Goal: Transaction & Acquisition: Purchase product/service

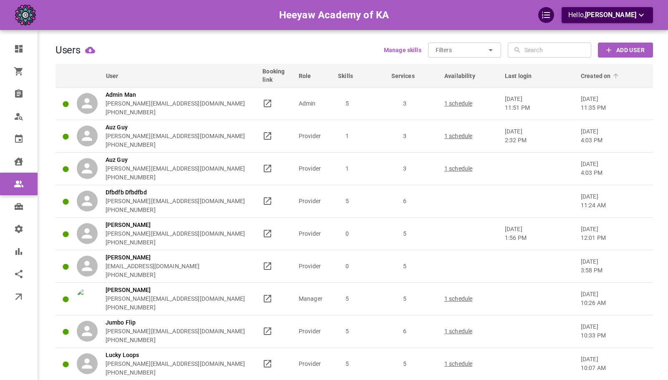
click at [592, 78] on span "Created on" at bounding box center [601, 76] width 41 height 8
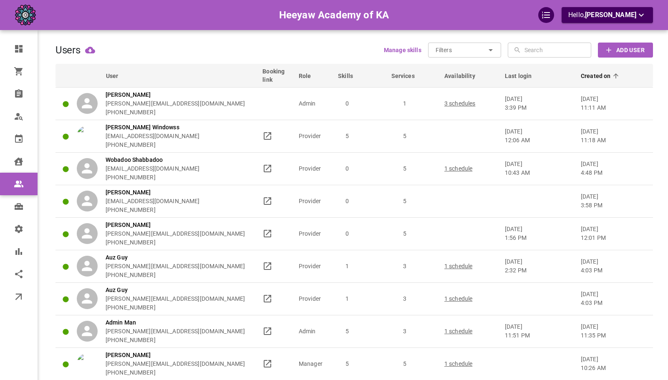
click at [592, 78] on span "Created on" at bounding box center [601, 76] width 41 height 8
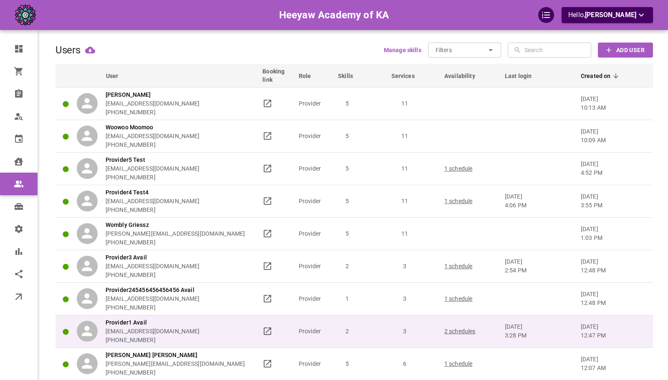
click at [222, 331] on div "Provider1 Avail [EMAIL_ADDRESS][DOMAIN_NAME] [PHONE_NUMBER]" at bounding box center [166, 331] width 179 height 26
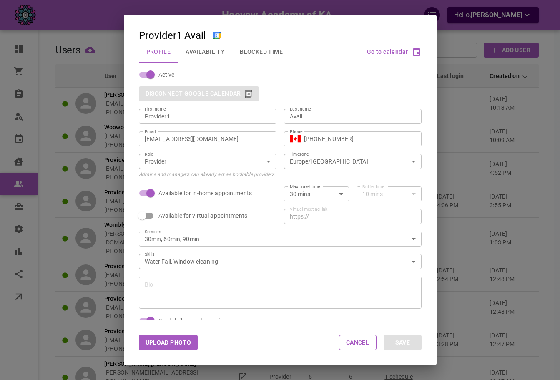
click at [206, 60] on button "Availability" at bounding box center [205, 52] width 54 height 22
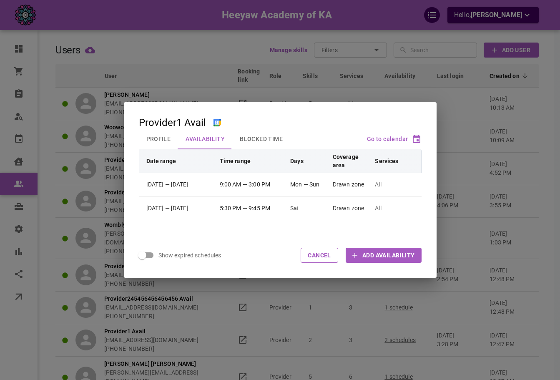
click at [409, 137] on button "Go to calendar" at bounding box center [394, 139] width 55 height 6
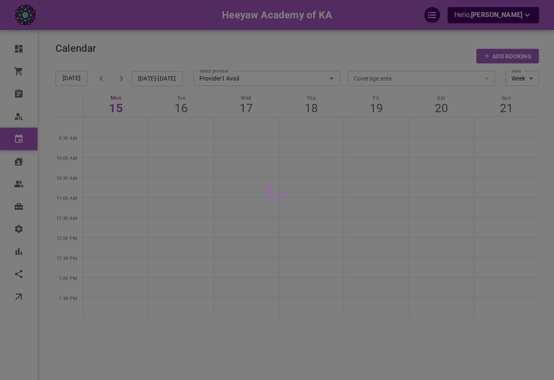
drag, startPoint x: 409, startPoint y: 137, endPoint x: 342, endPoint y: 63, distance: 100.2
click at [342, 63] on div at bounding box center [277, 190] width 554 height 380
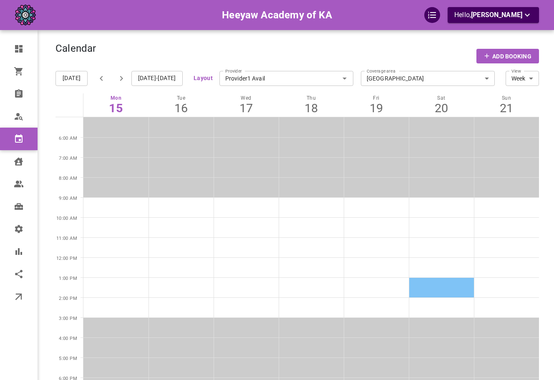
click at [414, 294] on td at bounding box center [441, 288] width 65 height 20
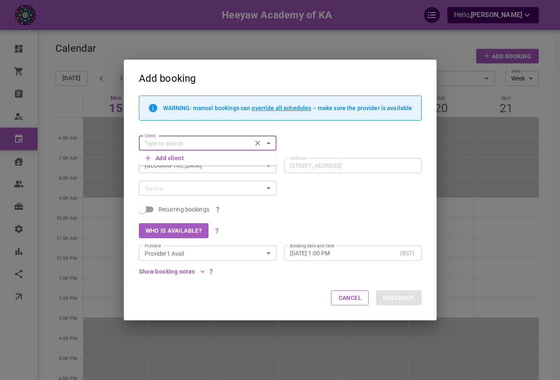
click at [356, 298] on button "Cancel" at bounding box center [350, 297] width 38 height 15
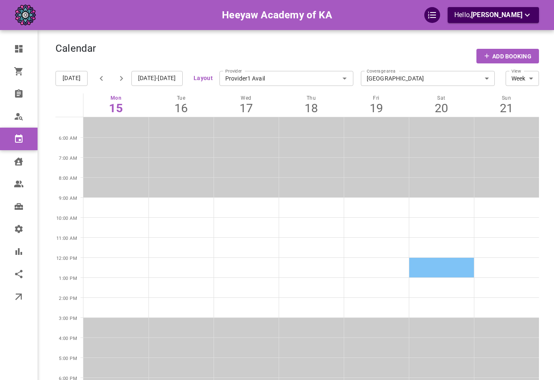
click at [422, 265] on td at bounding box center [441, 267] width 65 height 20
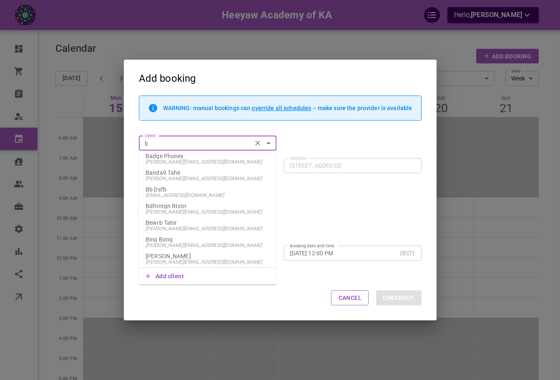
click at [206, 242] on span "[PERSON_NAME][EMAIL_ADDRESS][DOMAIN_NAME]" at bounding box center [208, 245] width 124 height 6
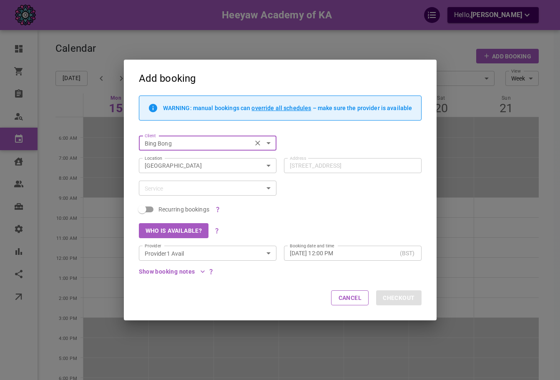
type input "Bing Bong"
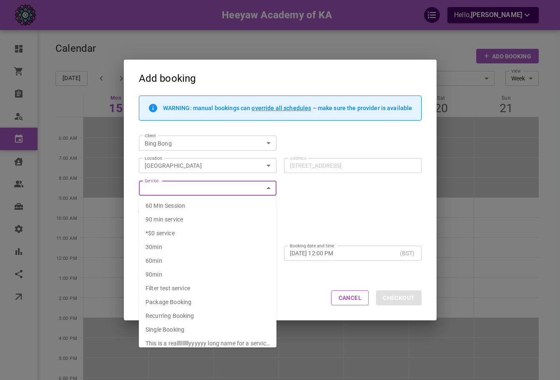
click at [174, 260] on li "60min" at bounding box center [208, 261] width 138 height 14
type input "60min"
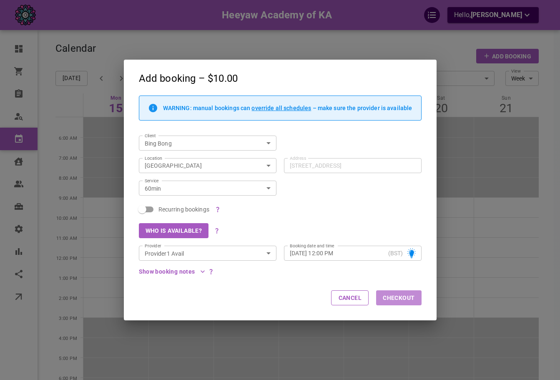
click at [412, 298] on button "Checkout" at bounding box center [398, 297] width 45 height 15
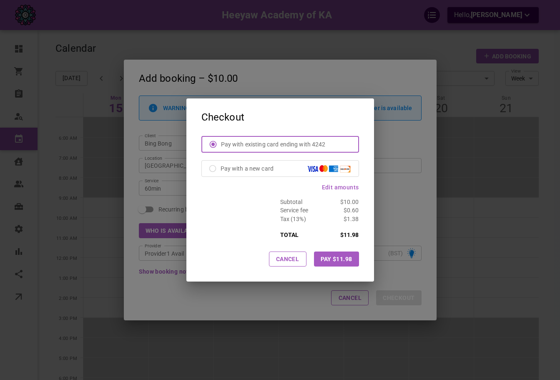
click at [335, 262] on button "Pay $11.98" at bounding box center [336, 259] width 45 height 15
